Goal: Find specific page/section: Find specific page/section

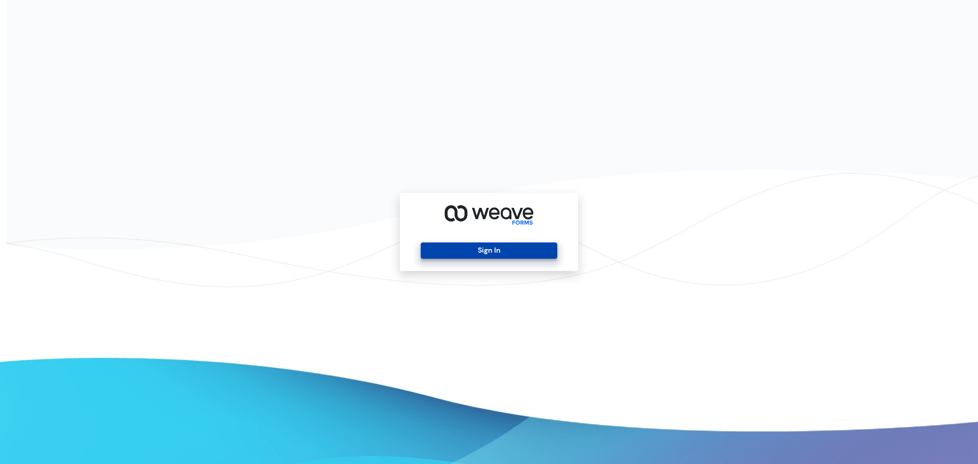
click at [451, 250] on button "Sign In" at bounding box center [489, 250] width 136 height 16
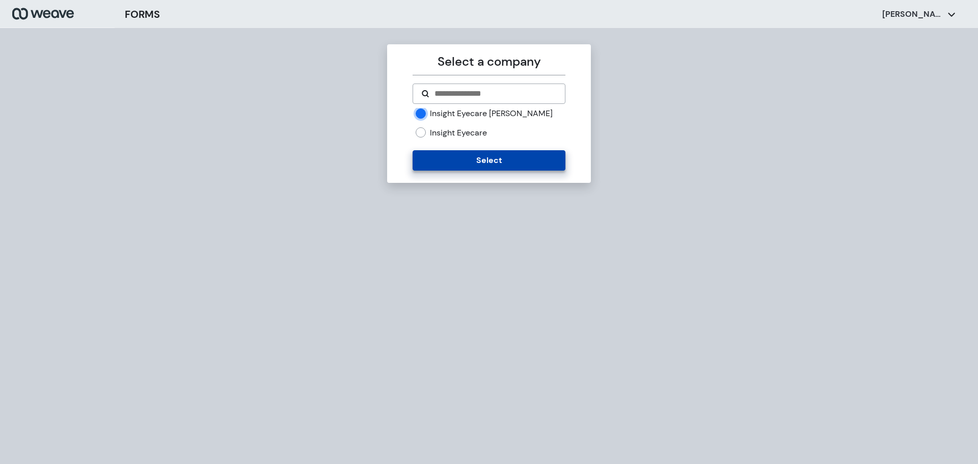
click at [443, 162] on button "Select" at bounding box center [489, 160] width 152 height 20
